Goal: Task Accomplishment & Management: Manage account settings

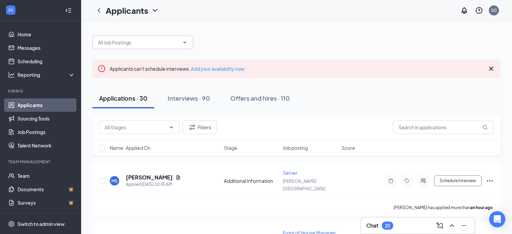
click at [124, 40] on input "text" at bounding box center [138, 42] width 81 height 7
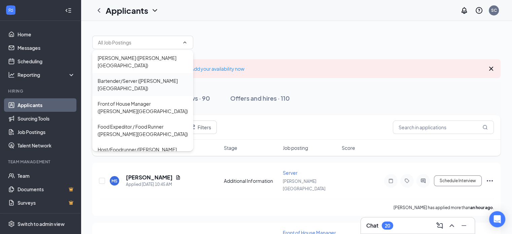
click at [165, 77] on div "Bartender/Server ([PERSON_NAME][GEOGRAPHIC_DATA])" at bounding box center [143, 84] width 90 height 15
type input "Bartender/Server ([PERSON_NAME][GEOGRAPHIC_DATA])"
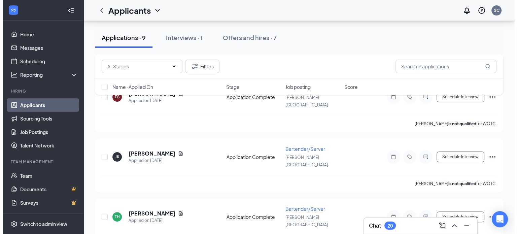
scroll to position [83, 0]
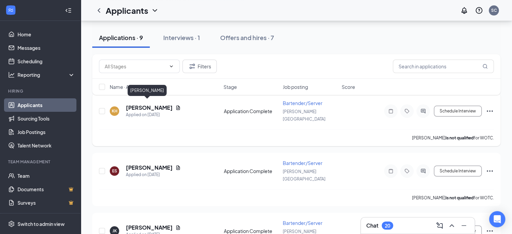
click at [145, 104] on h5 "[PERSON_NAME]" at bounding box center [149, 107] width 47 height 7
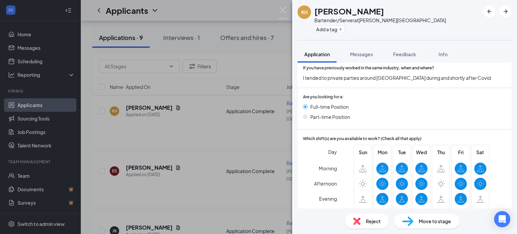
scroll to position [237, 0]
click at [370, 217] on div "Reject" at bounding box center [367, 221] width 44 height 15
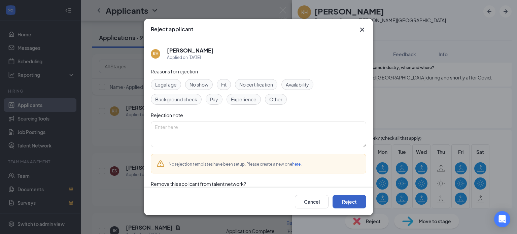
click at [355, 197] on button "Reject" at bounding box center [350, 201] width 34 height 13
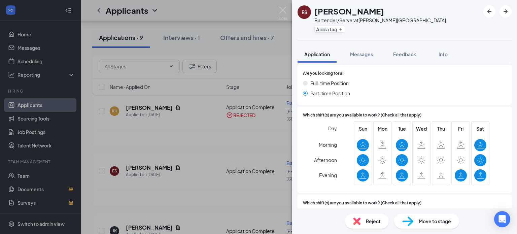
scroll to position [312, 0]
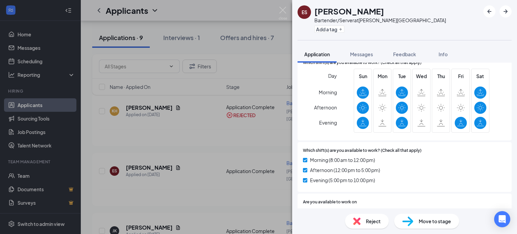
click at [369, 221] on span "Reject" at bounding box center [373, 220] width 15 height 7
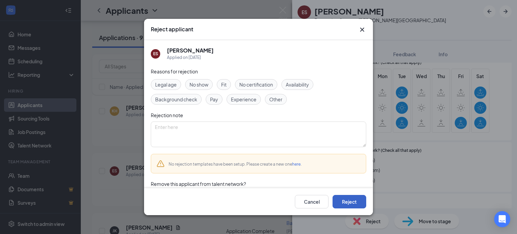
click at [347, 201] on button "Reject" at bounding box center [350, 201] width 34 height 13
